Goal: Transaction & Acquisition: Purchase product/service

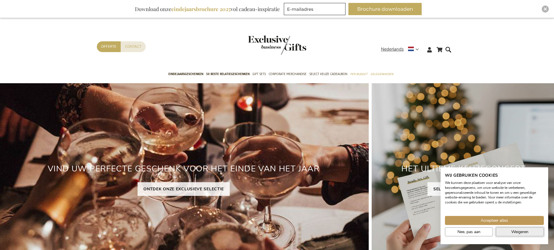
click at [512, 230] on span "Weigeren" at bounding box center [520, 232] width 17 height 6
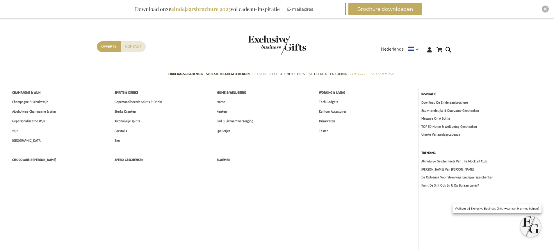
click at [15, 130] on span "Wijn" at bounding box center [15, 131] width 6 height 6
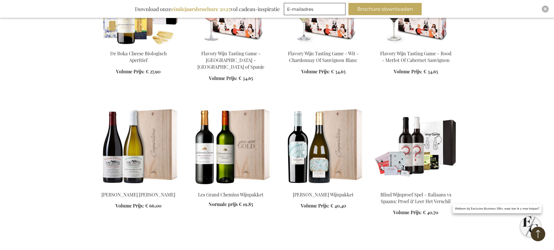
scroll to position [582, 0]
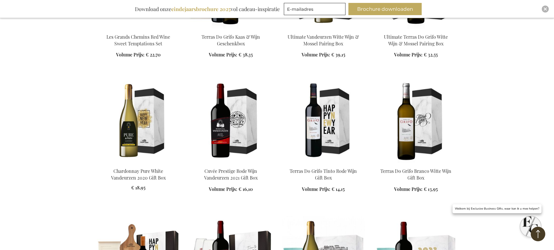
scroll to position [1077, 0]
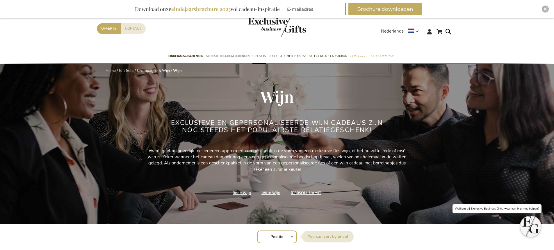
click at [230, 55] on span "50 beste relatiegeschenken" at bounding box center [227, 56] width 43 height 6
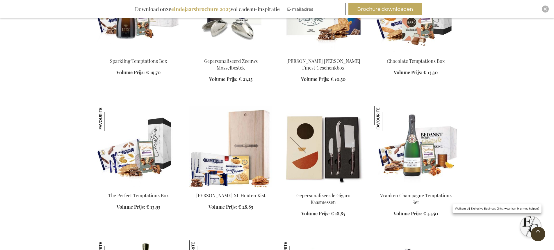
scroll to position [291, 0]
